Goal: Information Seeking & Learning: Understand process/instructions

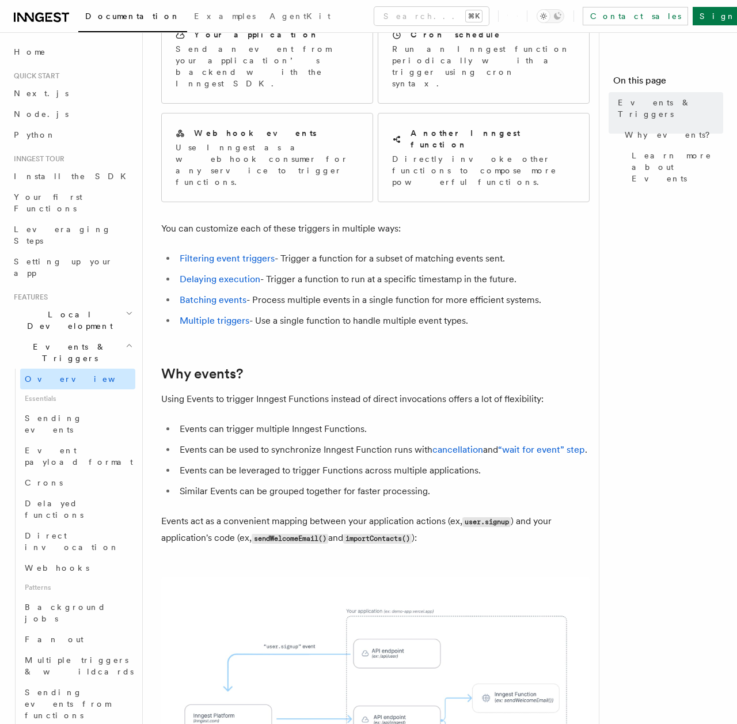
scroll to position [34, 0]
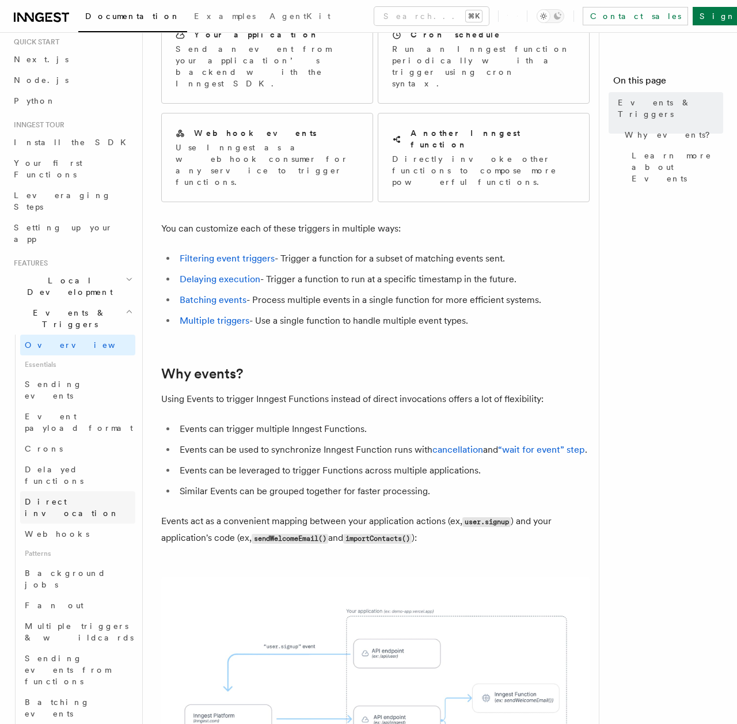
click at [80, 497] on span "Direct invocation" at bounding box center [72, 507] width 94 height 21
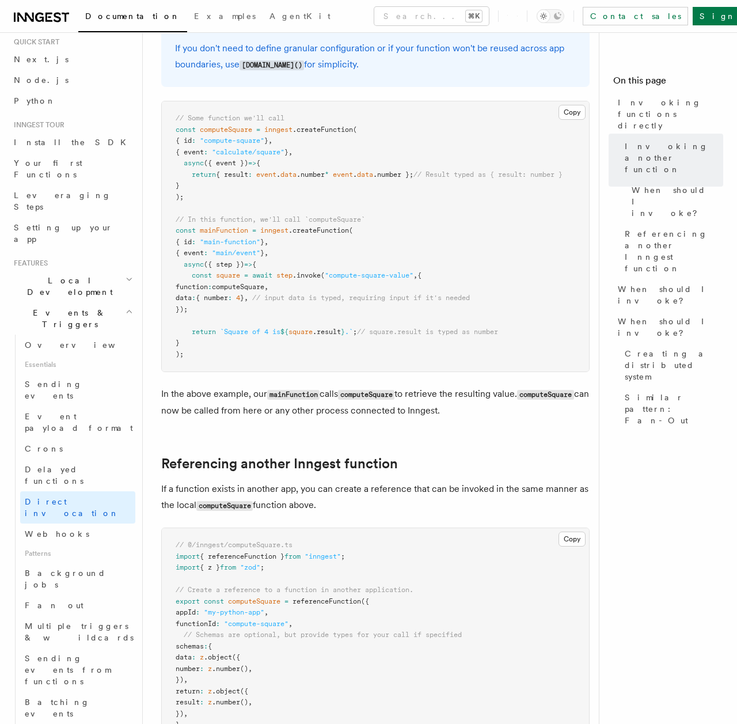
scroll to position [590, 0]
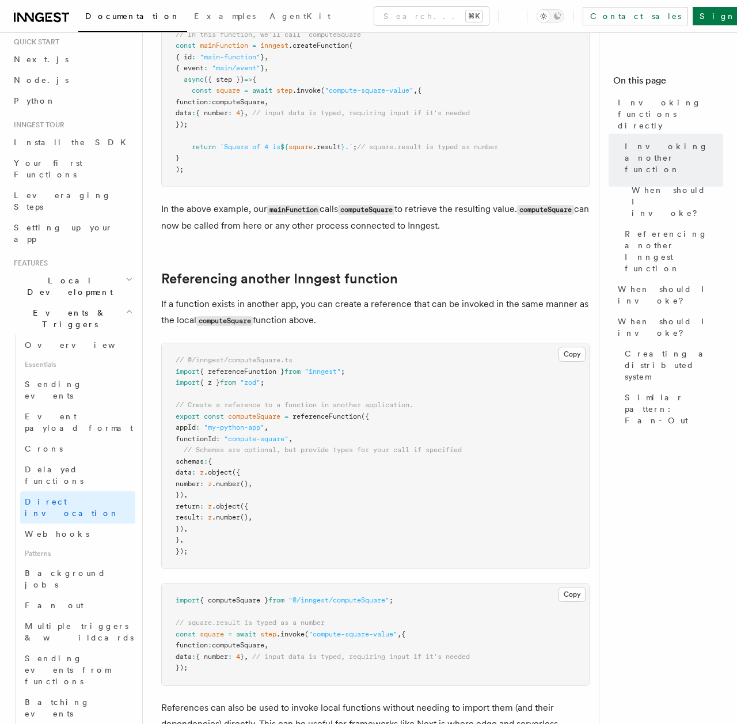
scroll to position [142, 0]
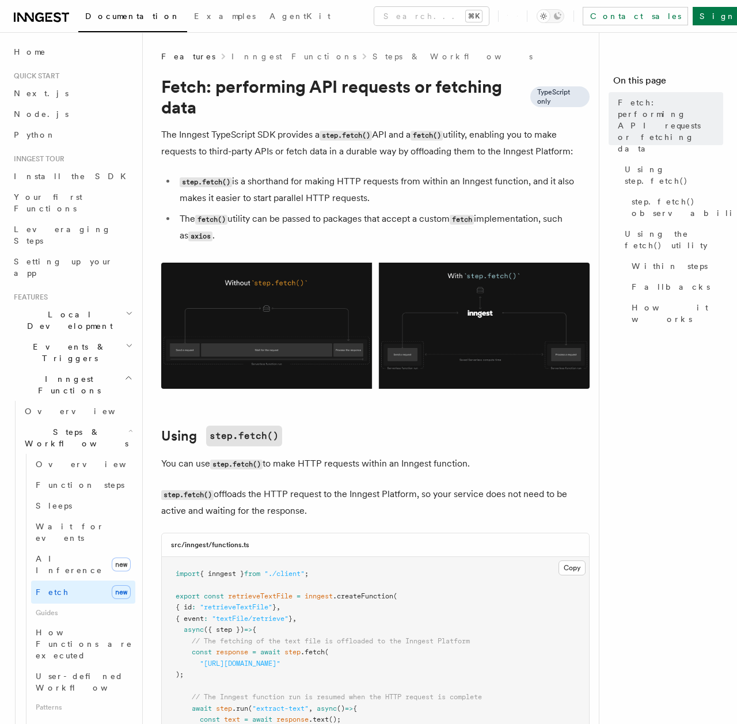
scroll to position [304, 0]
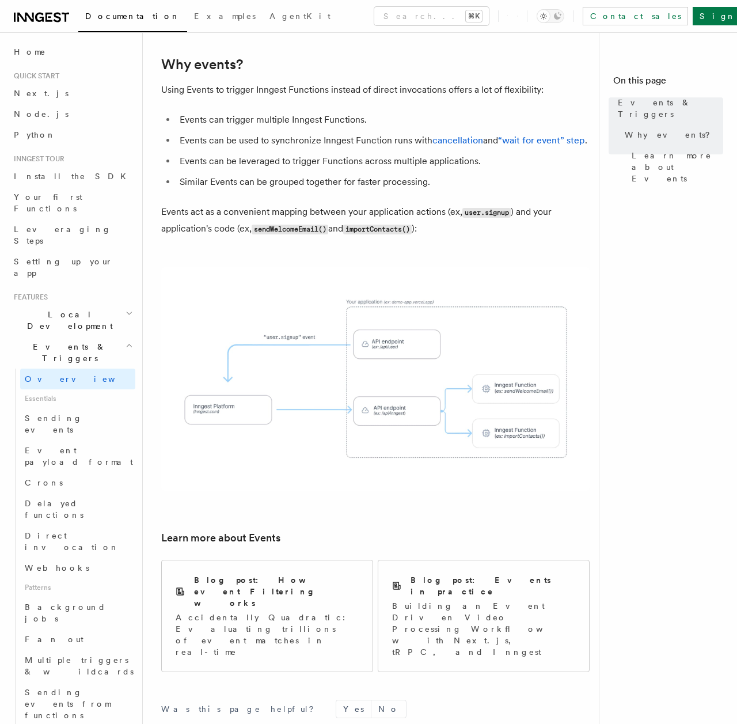
scroll to position [495, 0]
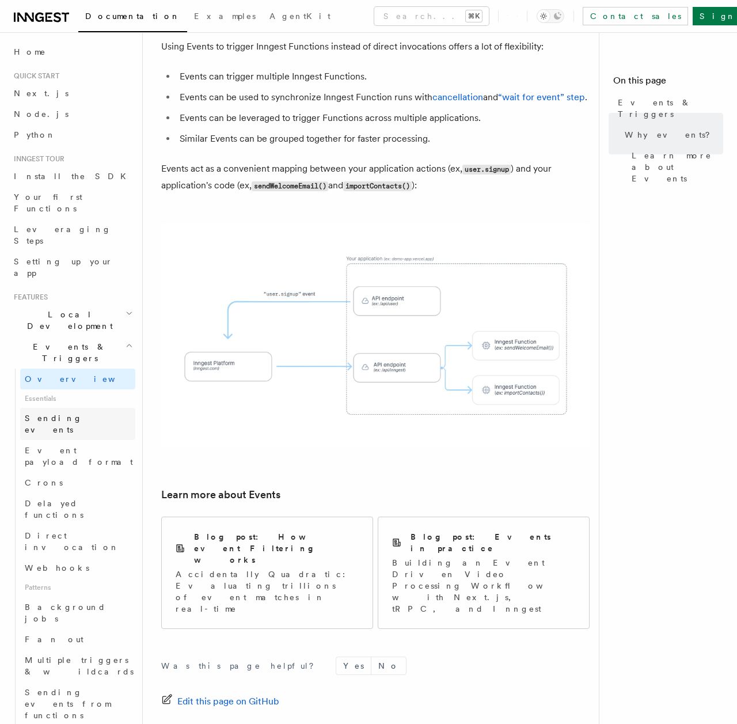
click at [68, 412] on span "Sending events" at bounding box center [80, 423] width 111 height 23
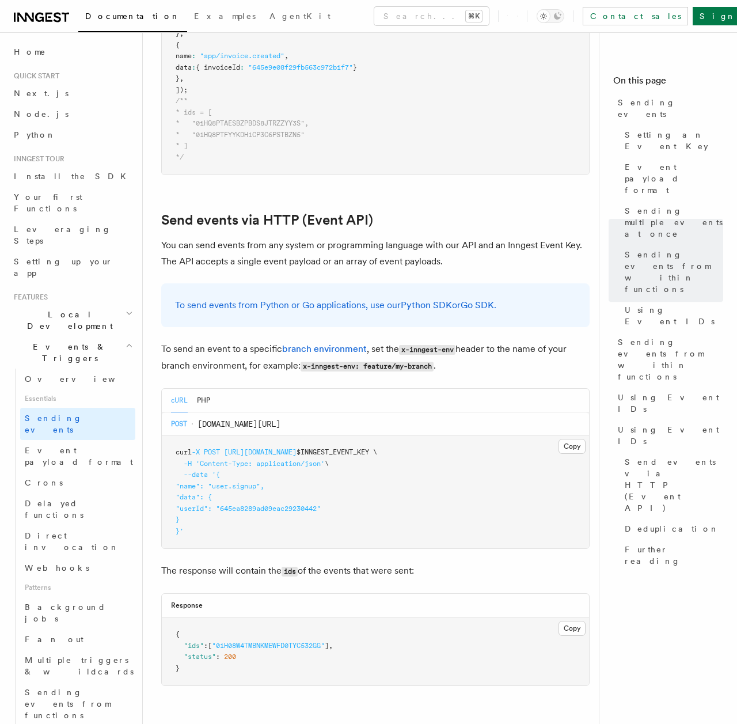
scroll to position [2350, 0]
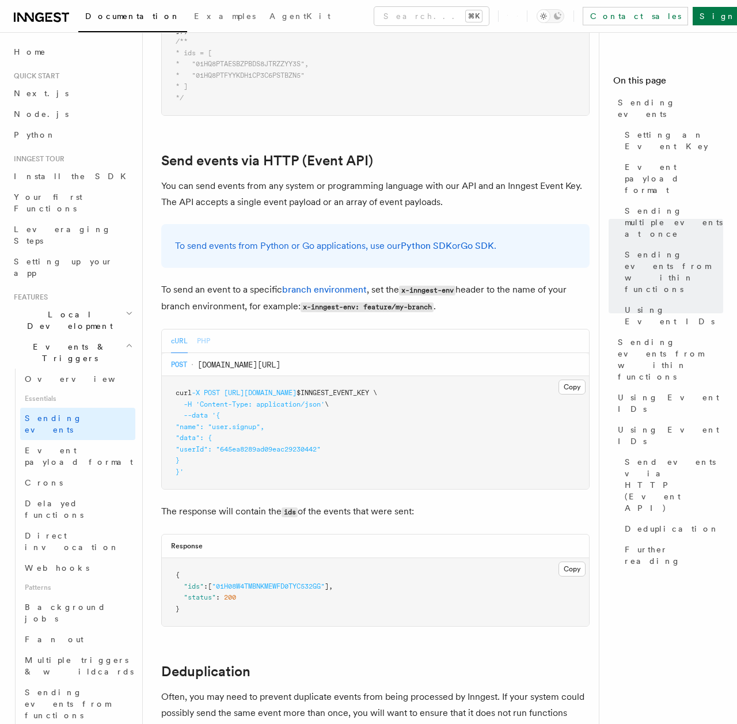
click at [202, 329] on button "PHP" at bounding box center [203, 341] width 13 height 24
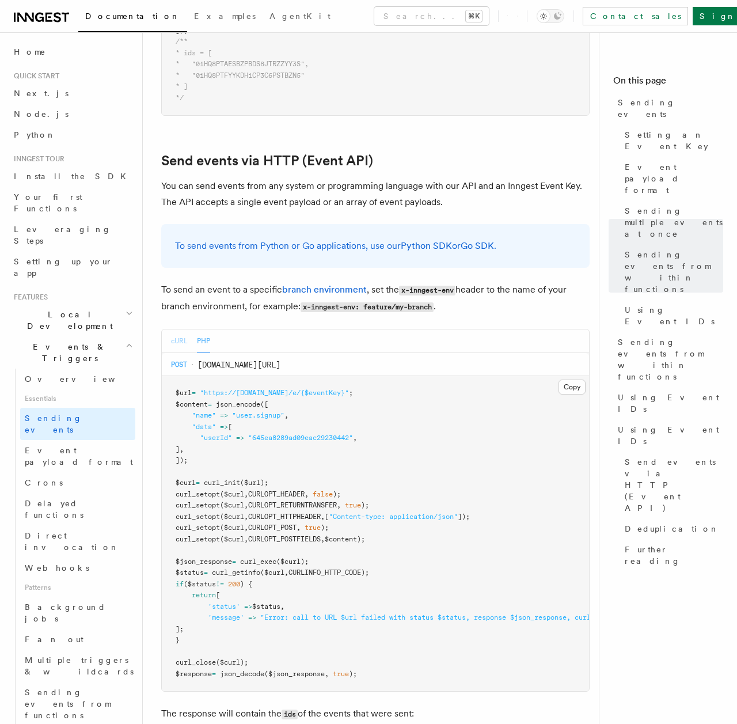
click at [175, 329] on button "cURL" at bounding box center [179, 341] width 17 height 24
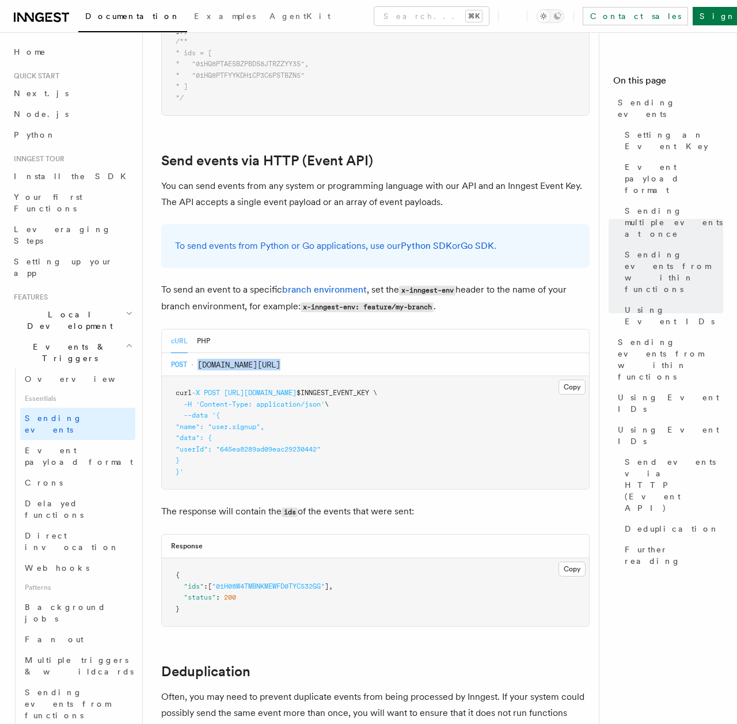
drag, startPoint x: 200, startPoint y: 316, endPoint x: 329, endPoint y: 309, distance: 128.6
click at [329, 353] on div "POST inn.gs/e/:eventKey" at bounding box center [375, 364] width 427 height 23
